Goal: Task Accomplishment & Management: Complete application form

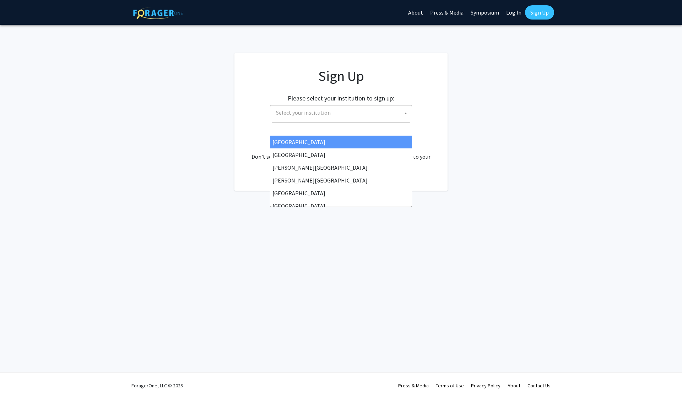
click at [372, 120] on span "Select your institution" at bounding box center [341, 113] width 142 height 16
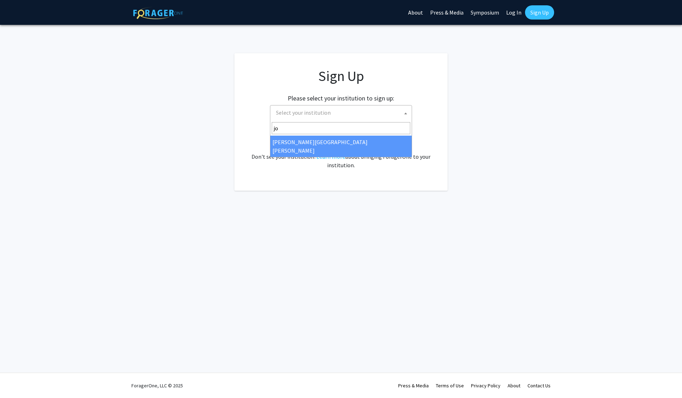
click at [309, 132] on input "jo" at bounding box center [341, 128] width 138 height 12
type input "jo"
select select "1"
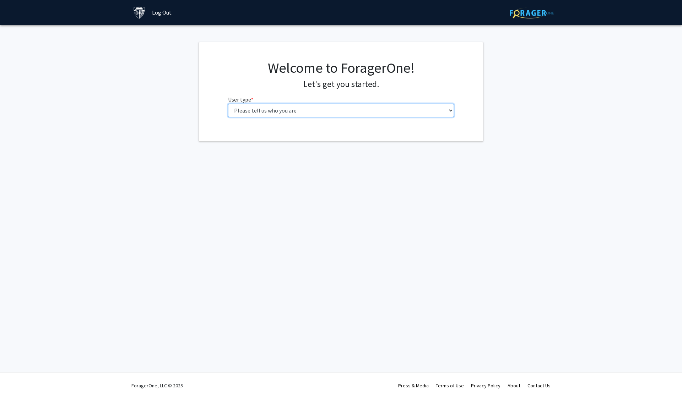
select select "1: undergrad"
